Goal: Task Accomplishment & Management: Manage account settings

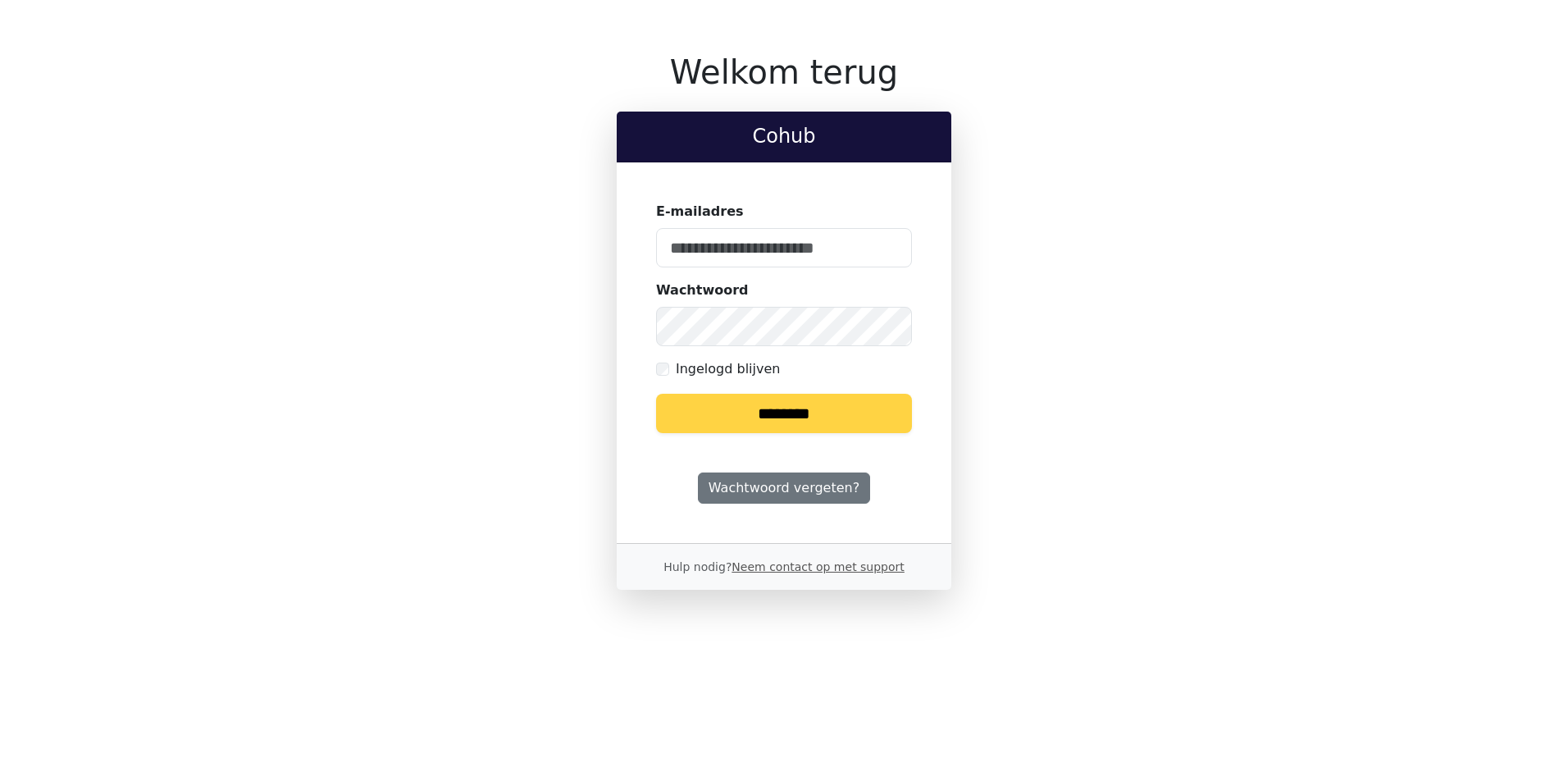
click at [887, 249] on keeper-lock "Open Keeper Popup" at bounding box center [889, 247] width 20 height 20
type input "**********"
click at [788, 417] on input "********" at bounding box center [784, 413] width 256 height 39
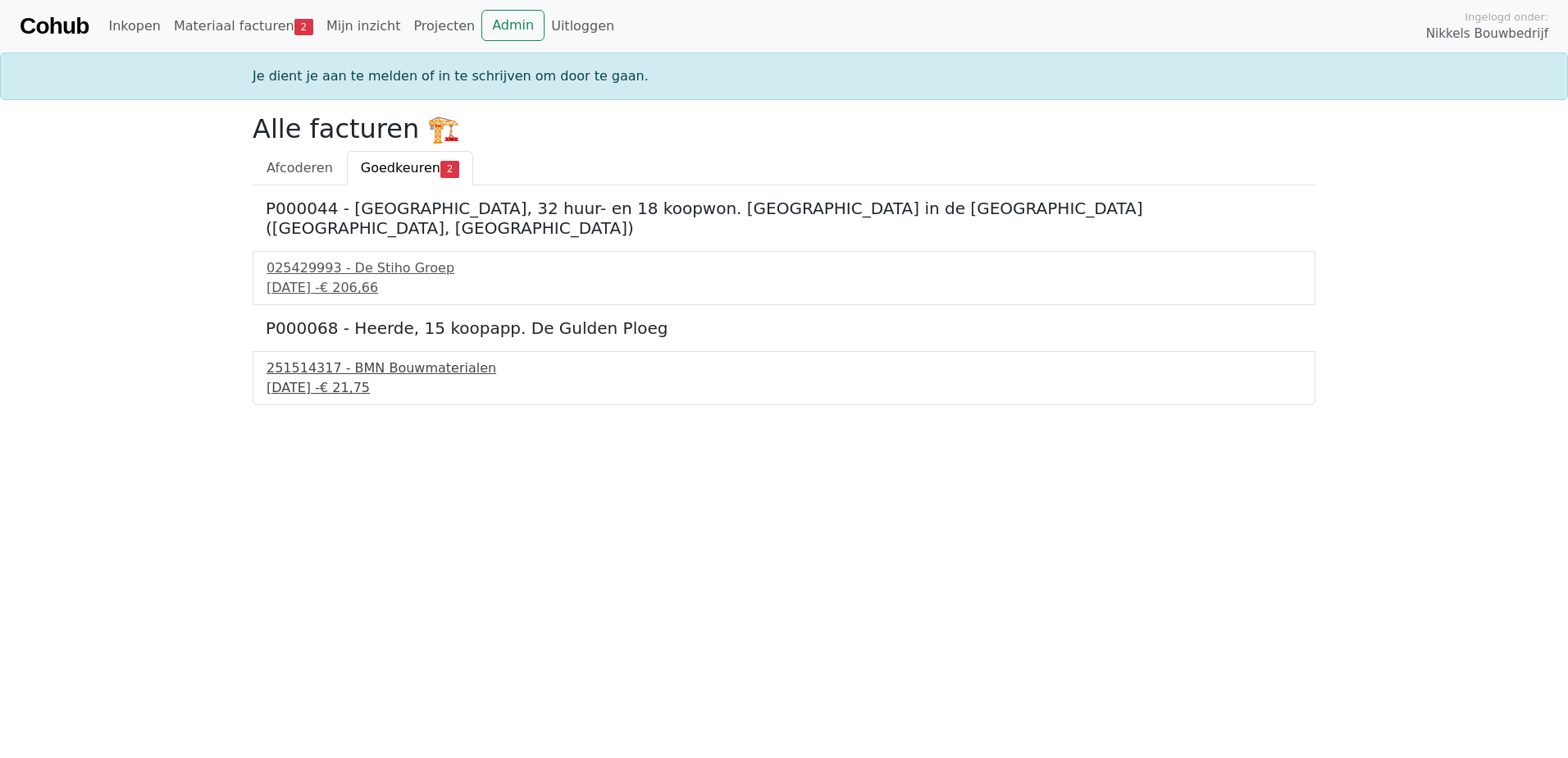
click at [346, 359] on div "251514317 - BMN Bouwmaterialen" at bounding box center [784, 368] width 1035 height 20
